Goal: Task Accomplishment & Management: Use online tool/utility

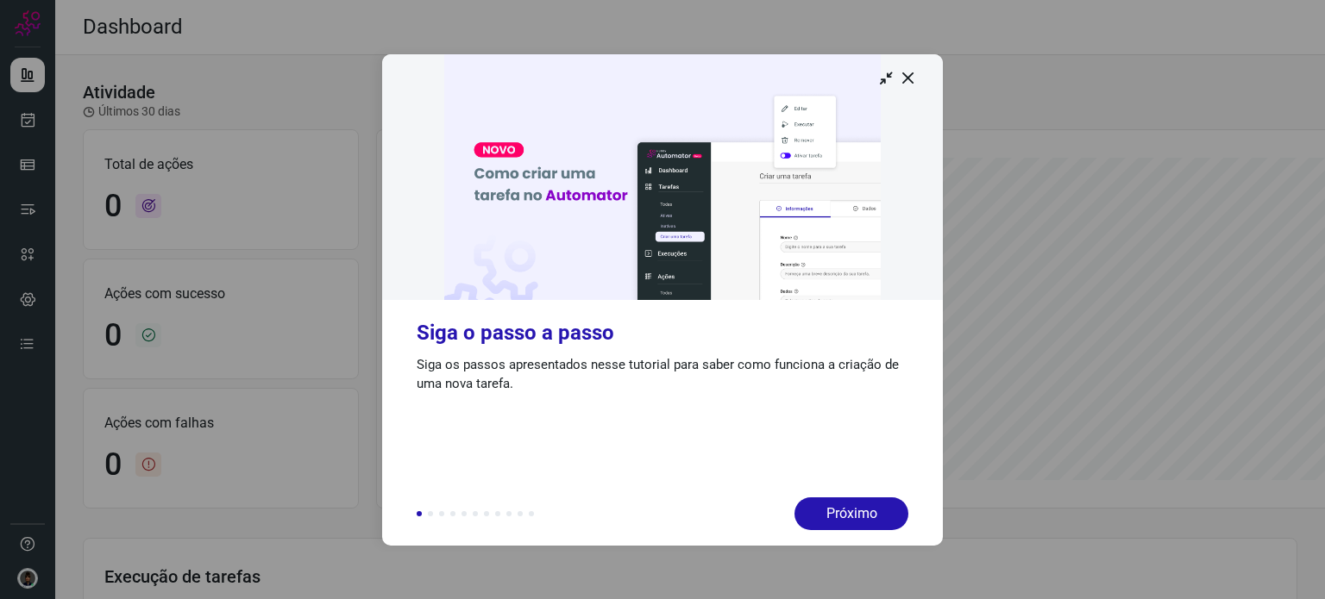
click at [898, 85] on img at bounding box center [662, 177] width 561 height 246
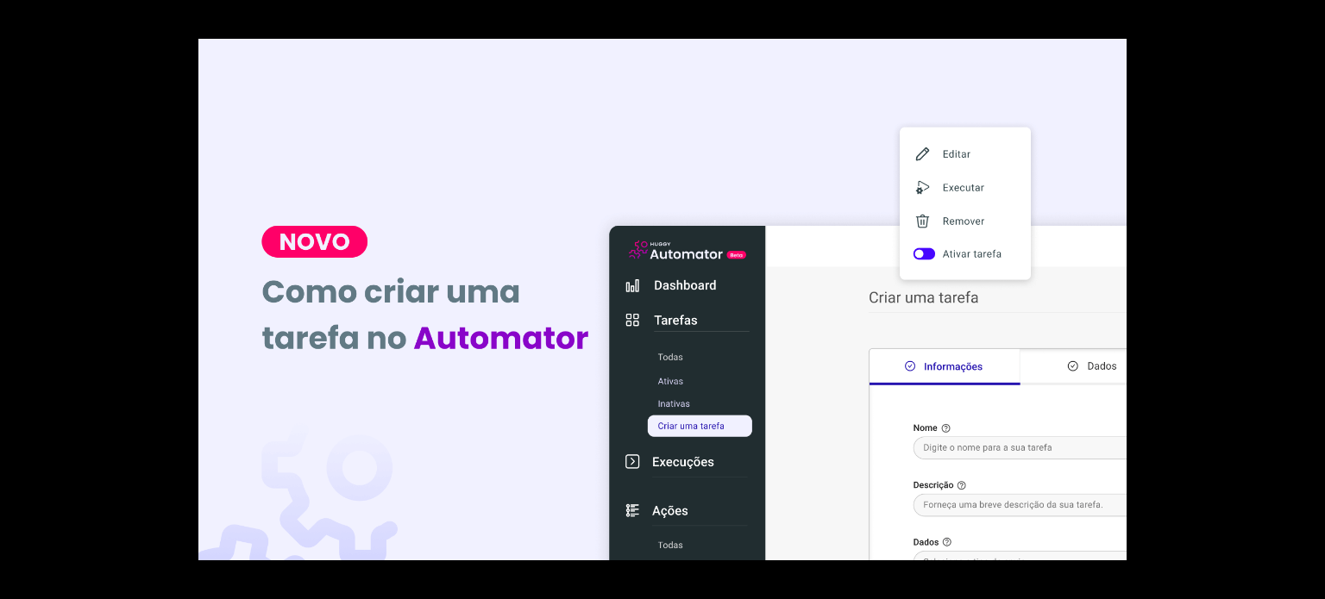
click at [1207, 130] on div at bounding box center [662, 299] width 1325 height 599
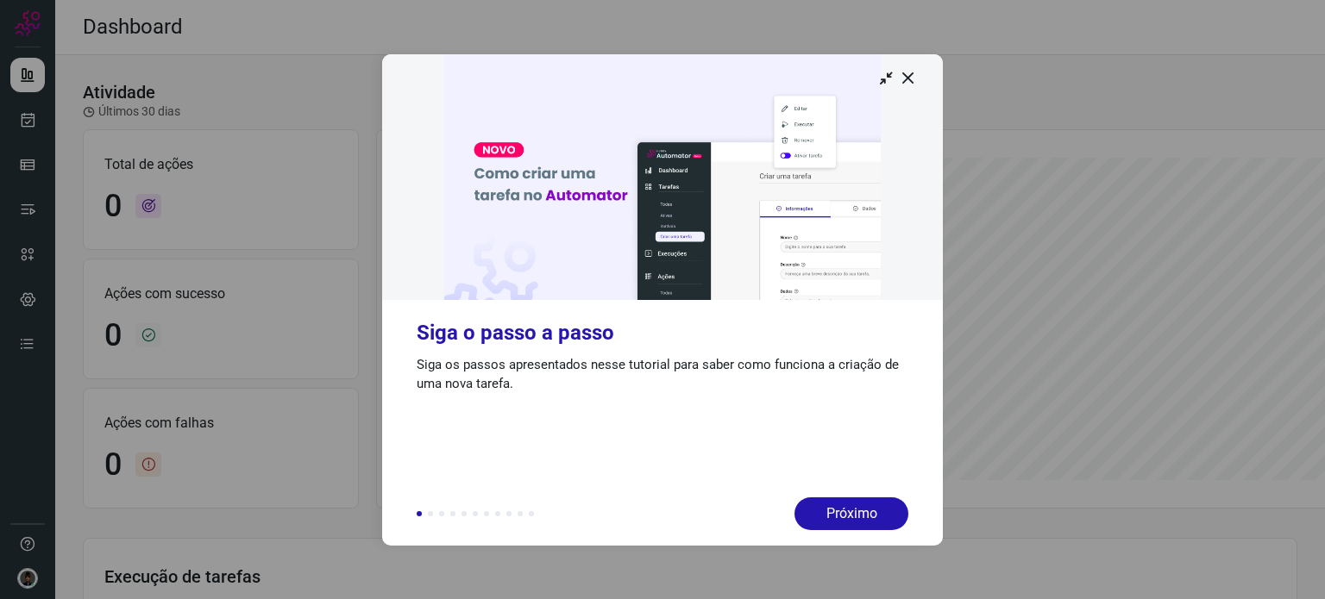
click at [922, 81] on img at bounding box center [662, 177] width 561 height 246
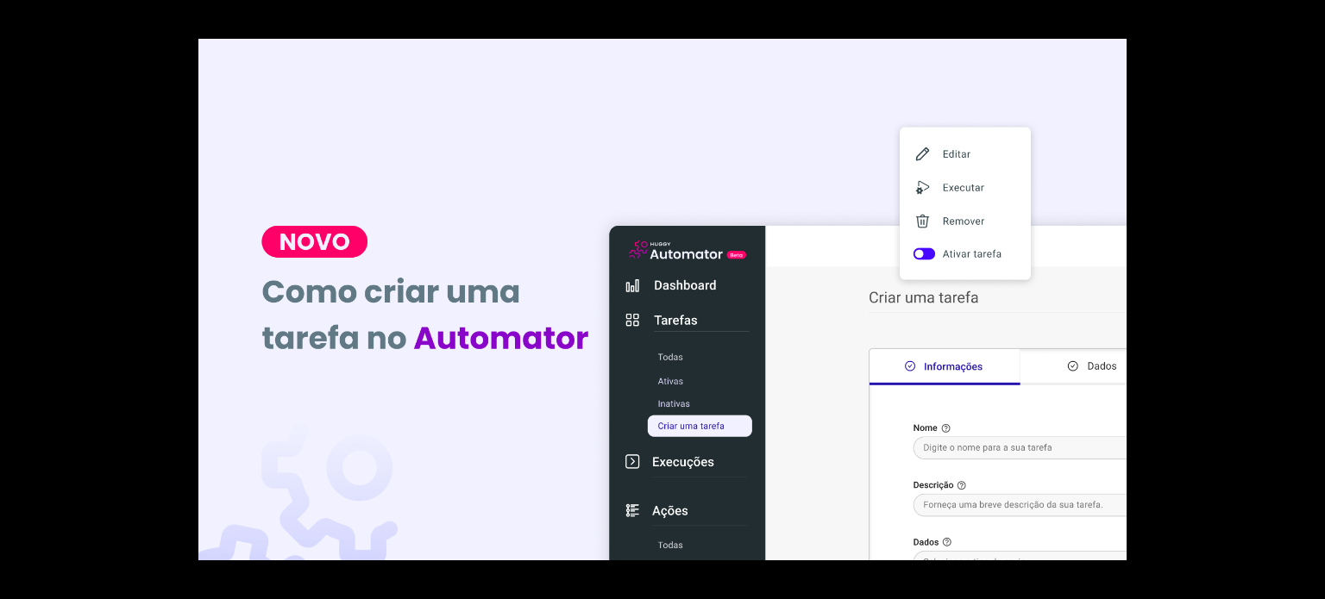
click at [1184, 138] on div at bounding box center [662, 299] width 1325 height 599
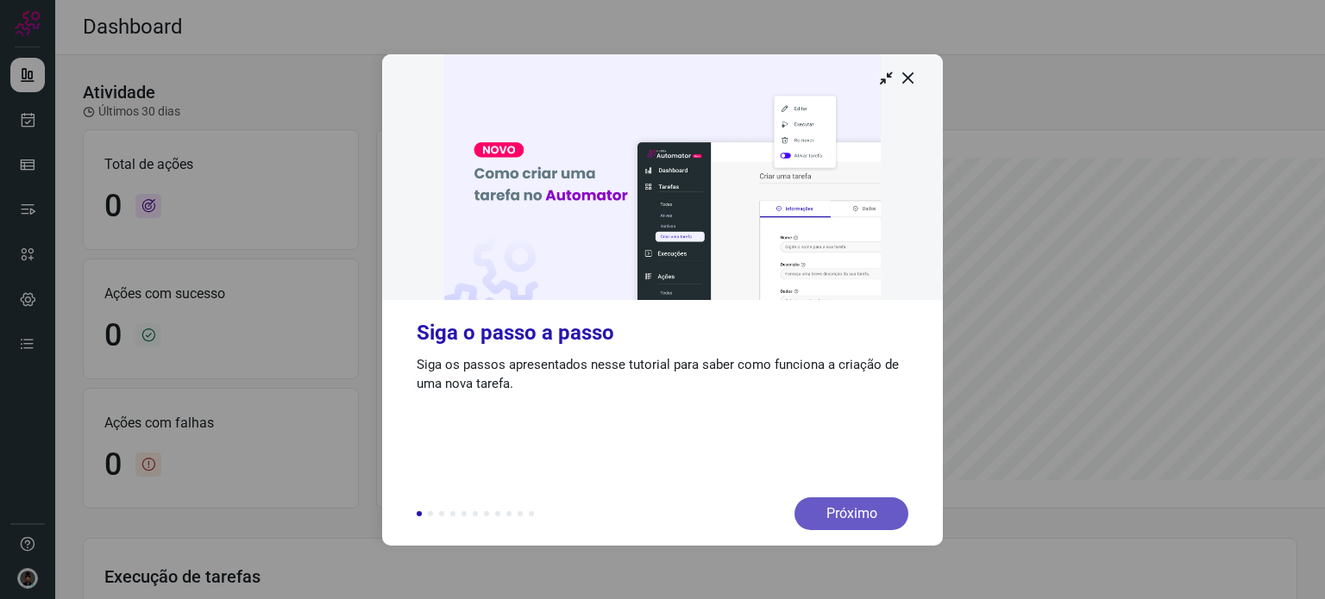
click at [877, 505] on div "Próximo" at bounding box center [851, 514] width 114 height 33
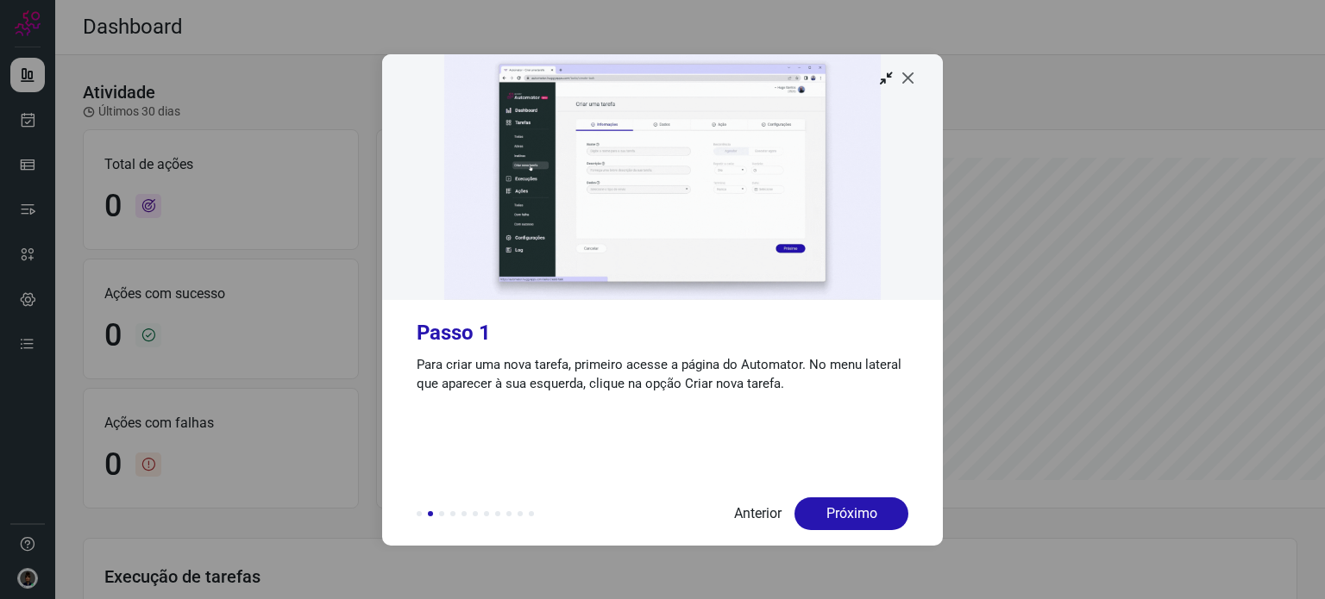
click at [912, 73] on icon at bounding box center [907, 77] width 17 height 17
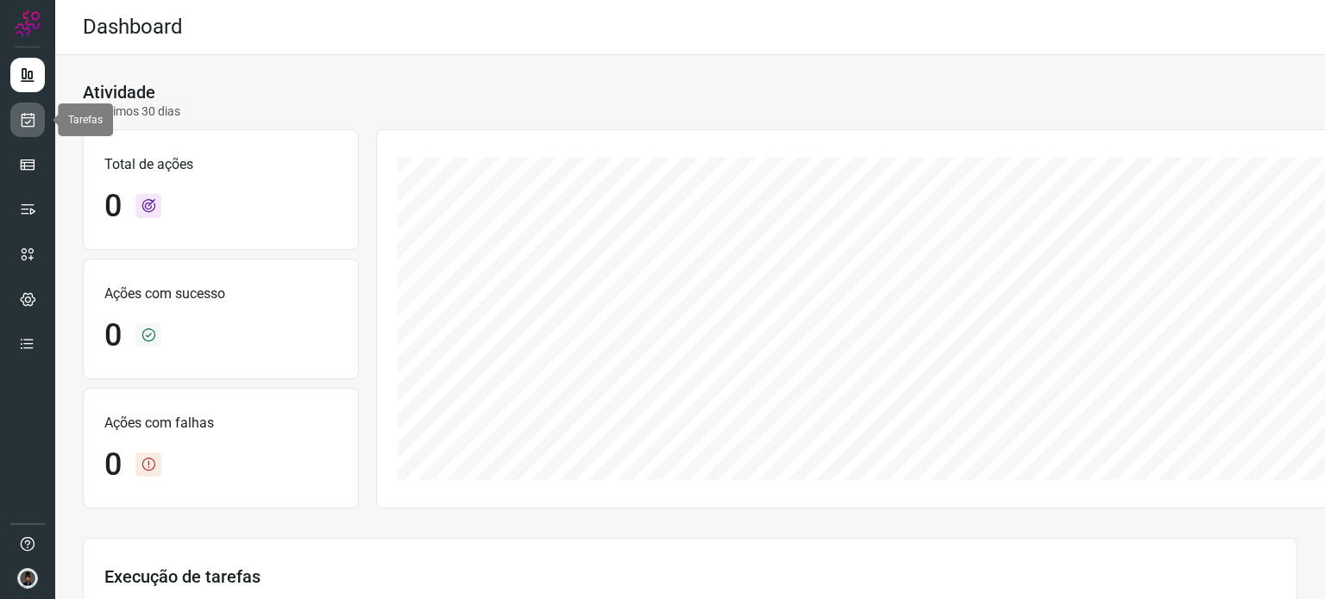
click at [17, 115] on link at bounding box center [27, 120] width 34 height 34
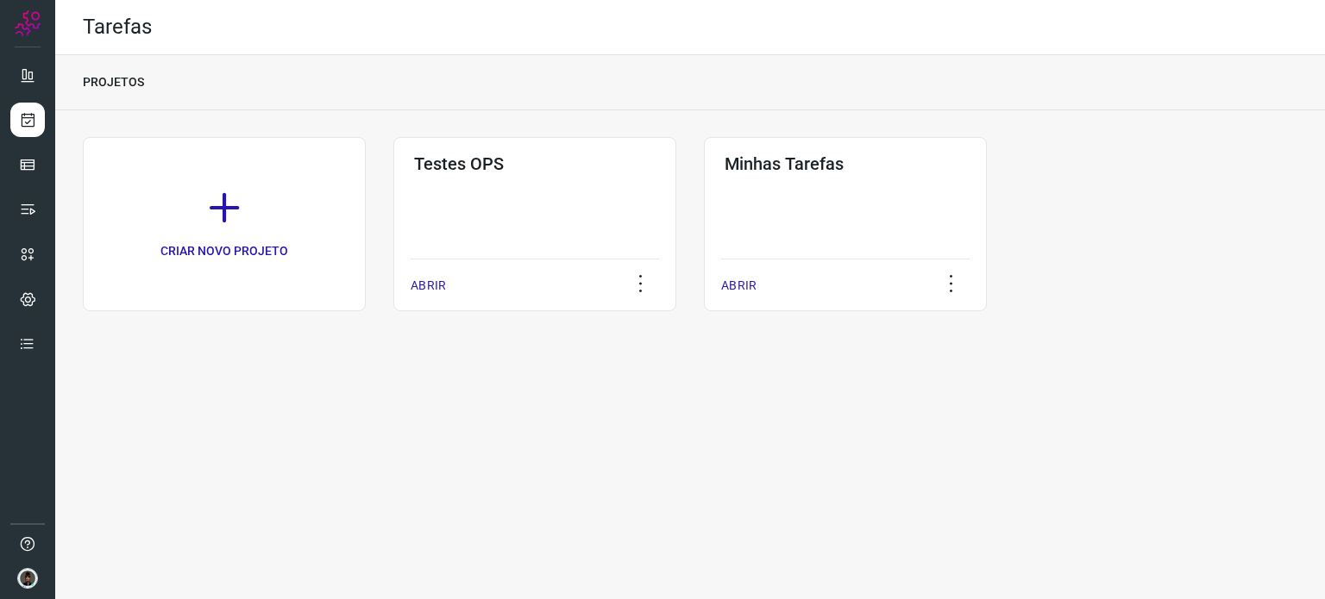
click at [849, 191] on div "Minhas Tarefas ABRIR" at bounding box center [845, 224] width 283 height 174
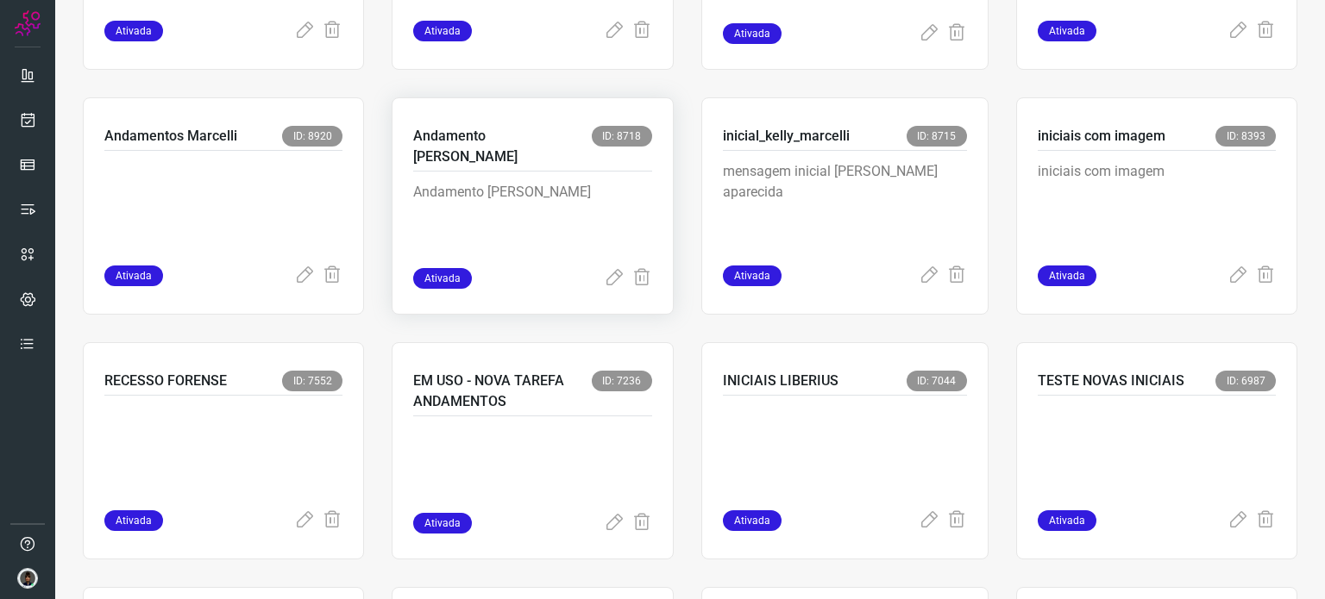
scroll to position [776, 0]
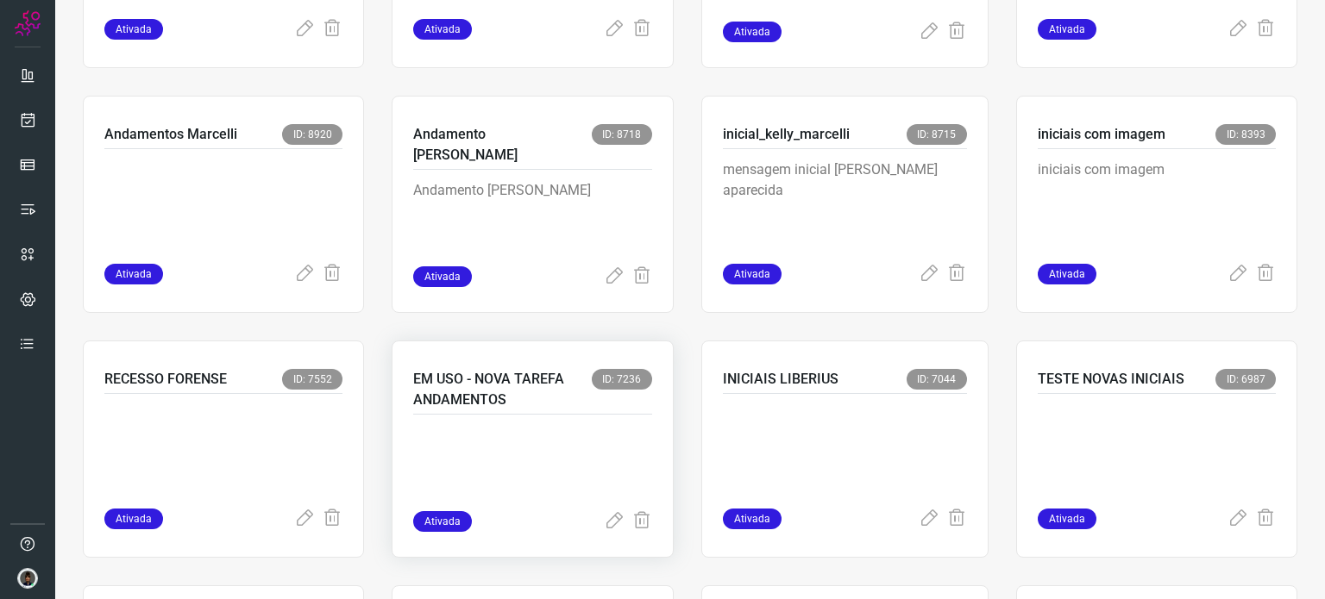
click at [542, 437] on p at bounding box center [532, 468] width 238 height 86
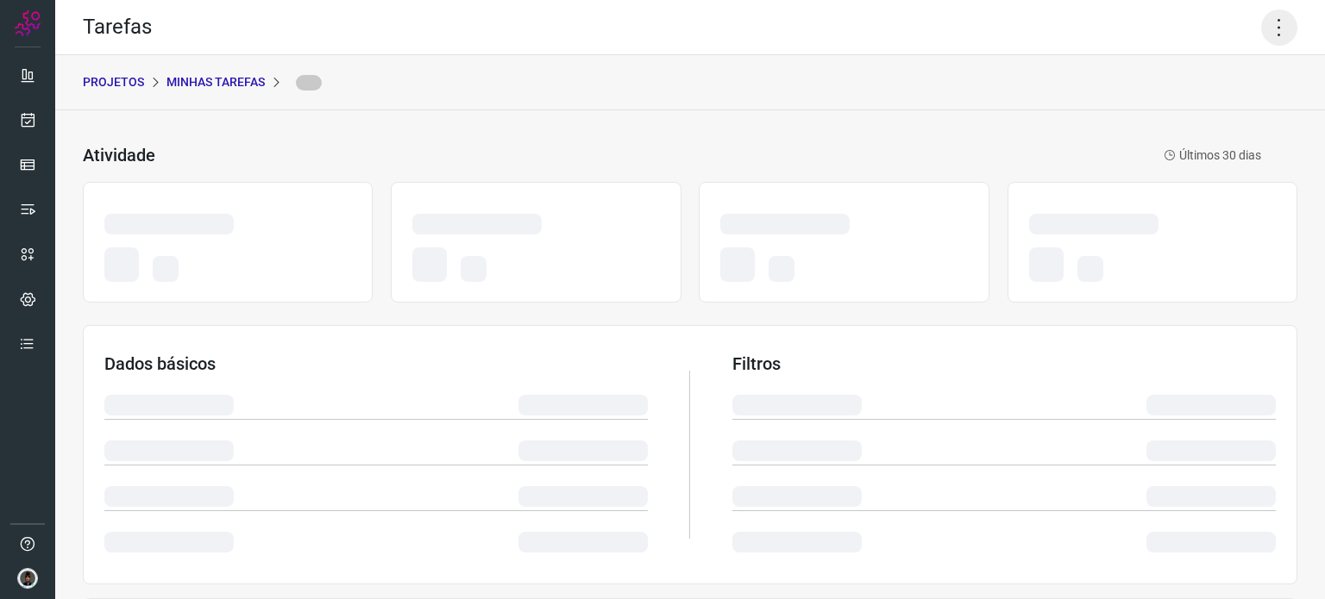
click at [1267, 21] on icon at bounding box center [1279, 27] width 36 height 36
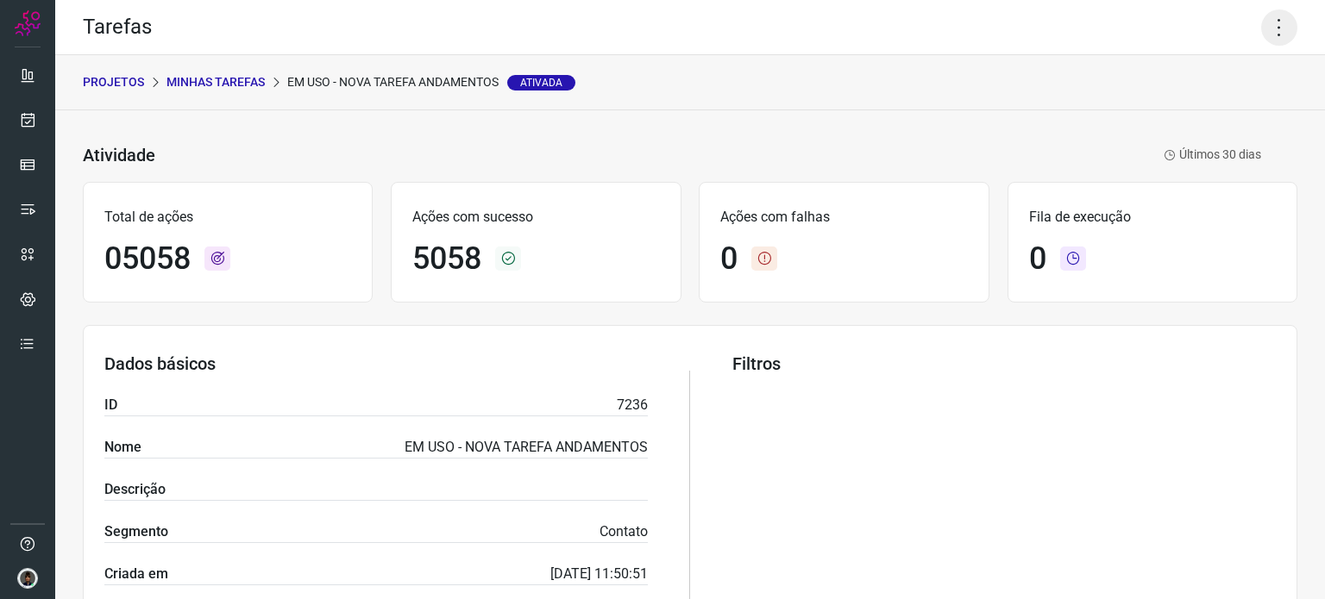
click at [1270, 44] on icon at bounding box center [1279, 27] width 36 height 36
click at [1197, 116] on li "Executar" at bounding box center [1204, 113] width 157 height 28
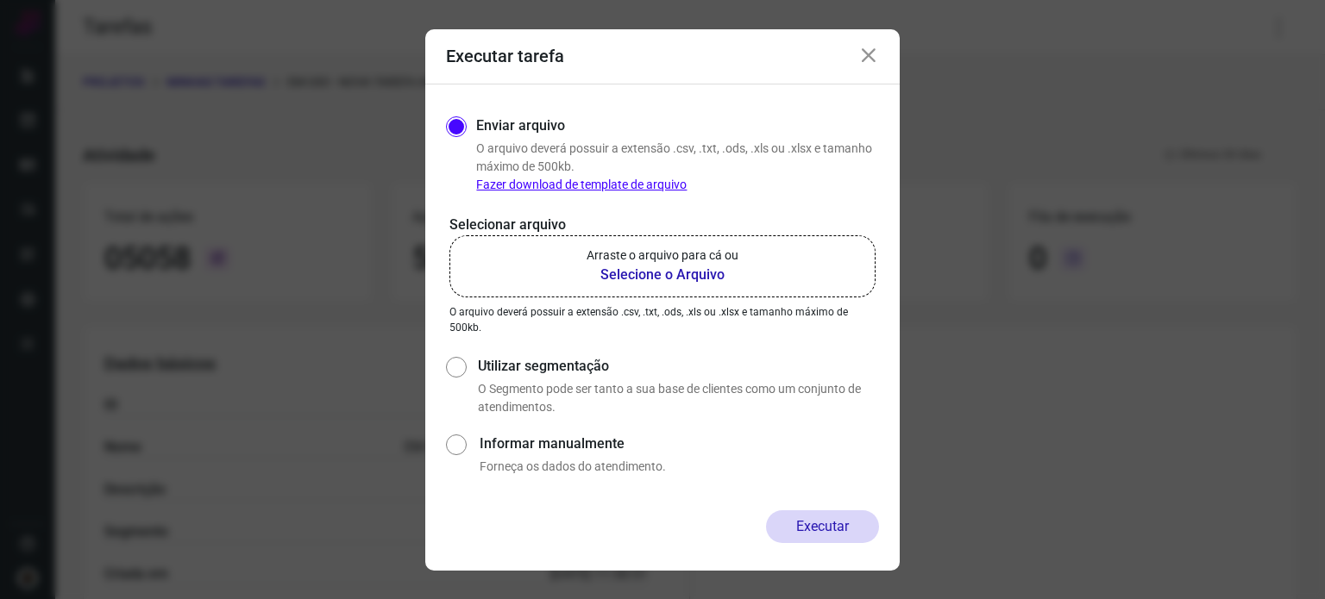
click at [630, 266] on b "Selecione o Arquivo" at bounding box center [662, 275] width 152 height 21
click at [0, 0] on input "Arraste o arquivo para cá ou Selecione o Arquivo" at bounding box center [0, 0] width 0 height 0
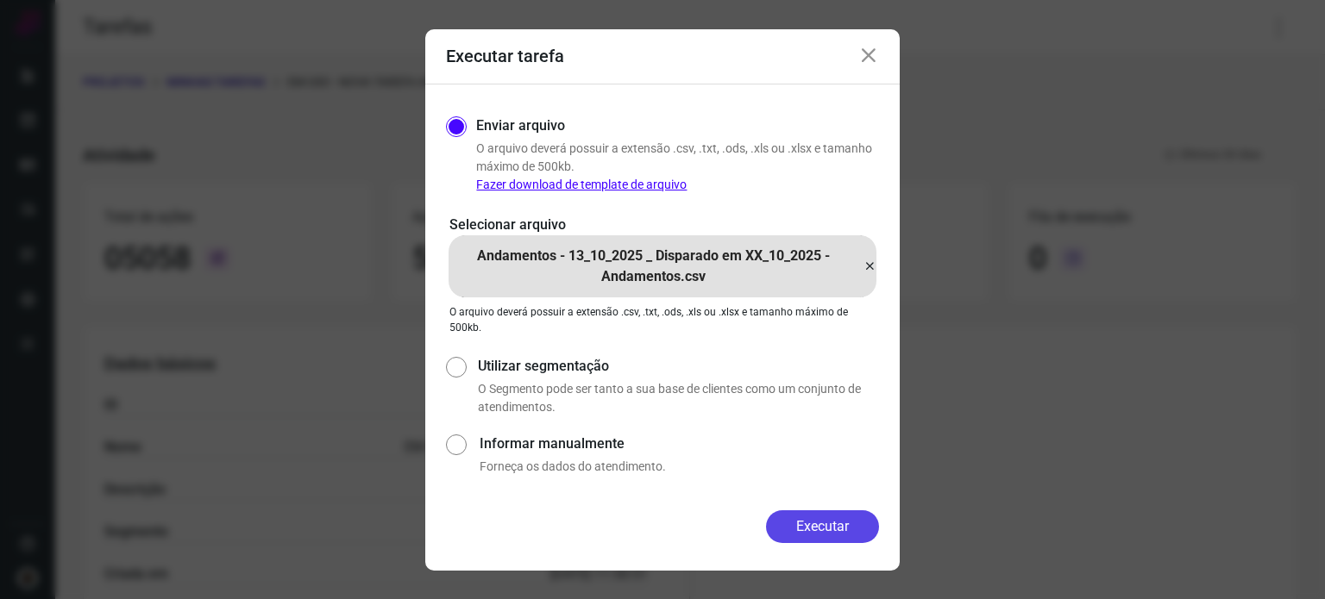
click at [831, 528] on button "Executar" at bounding box center [822, 527] width 113 height 33
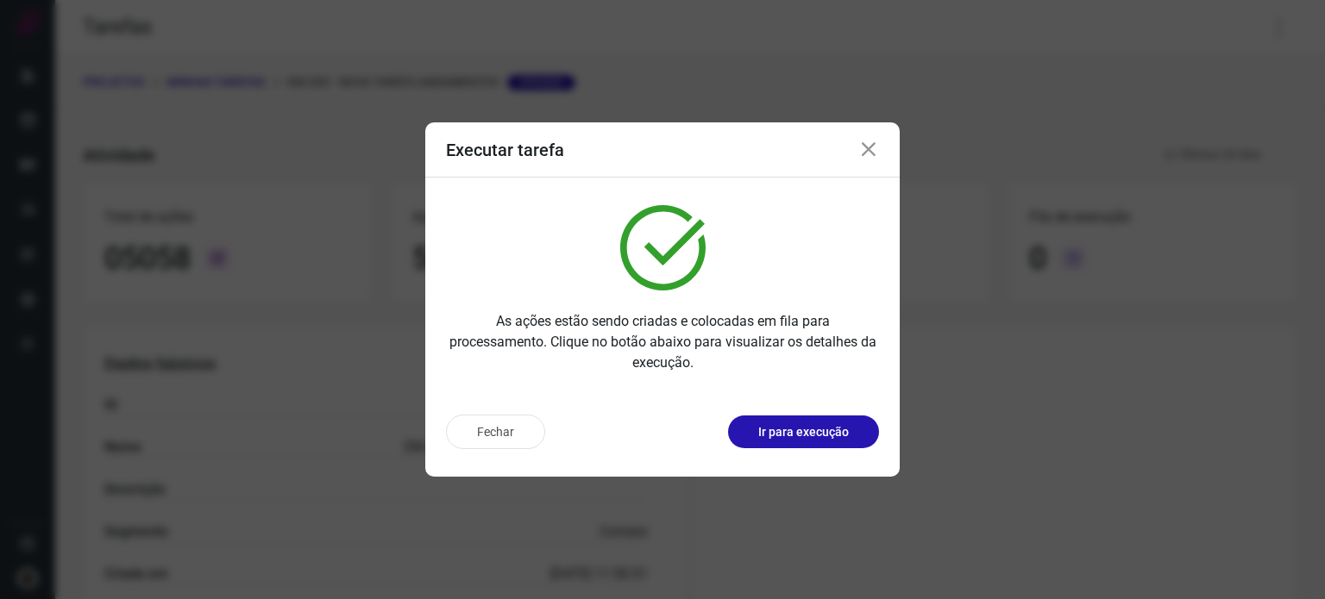
drag, startPoint x: 1314, startPoint y: 330, endPoint x: 1305, endPoint y: 296, distance: 35.8
click at [1314, 330] on div "Executar tarefa As ações estão sendo criadas e colocadas em fila para processam…" at bounding box center [662, 299] width 1325 height 599
